Goal: Information Seeking & Learning: Learn about a topic

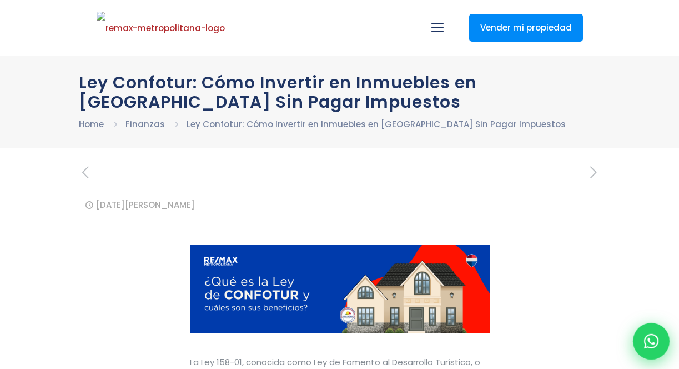
click at [649, 338] on icon at bounding box center [651, 341] width 14 height 14
